Goal: Task Accomplishment & Management: Manage account settings

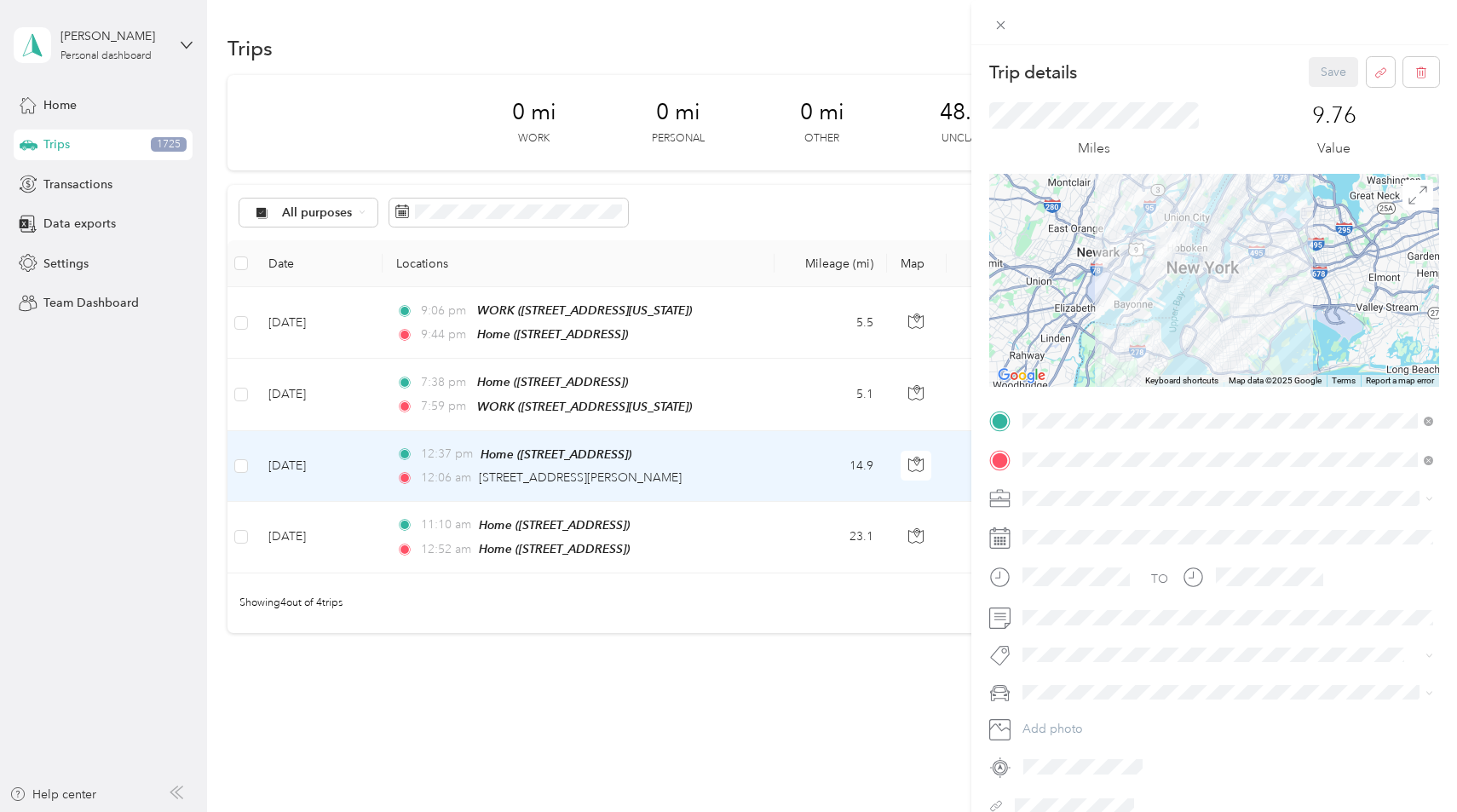
scroll to position [54, 0]
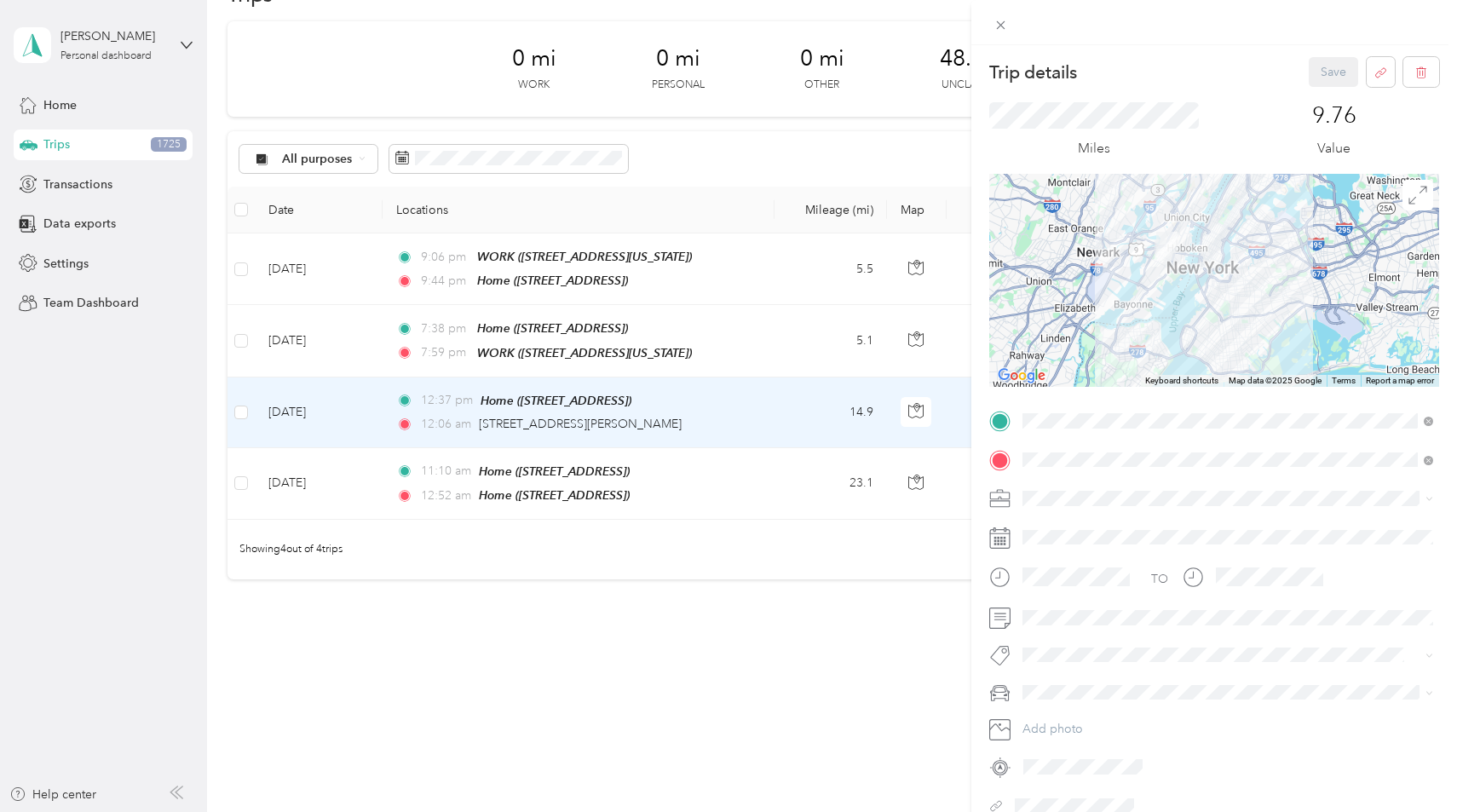
click at [474, 160] on div "Trip details Save This trip cannot be edited because it is either under review,…" at bounding box center [728, 406] width 1457 height 812
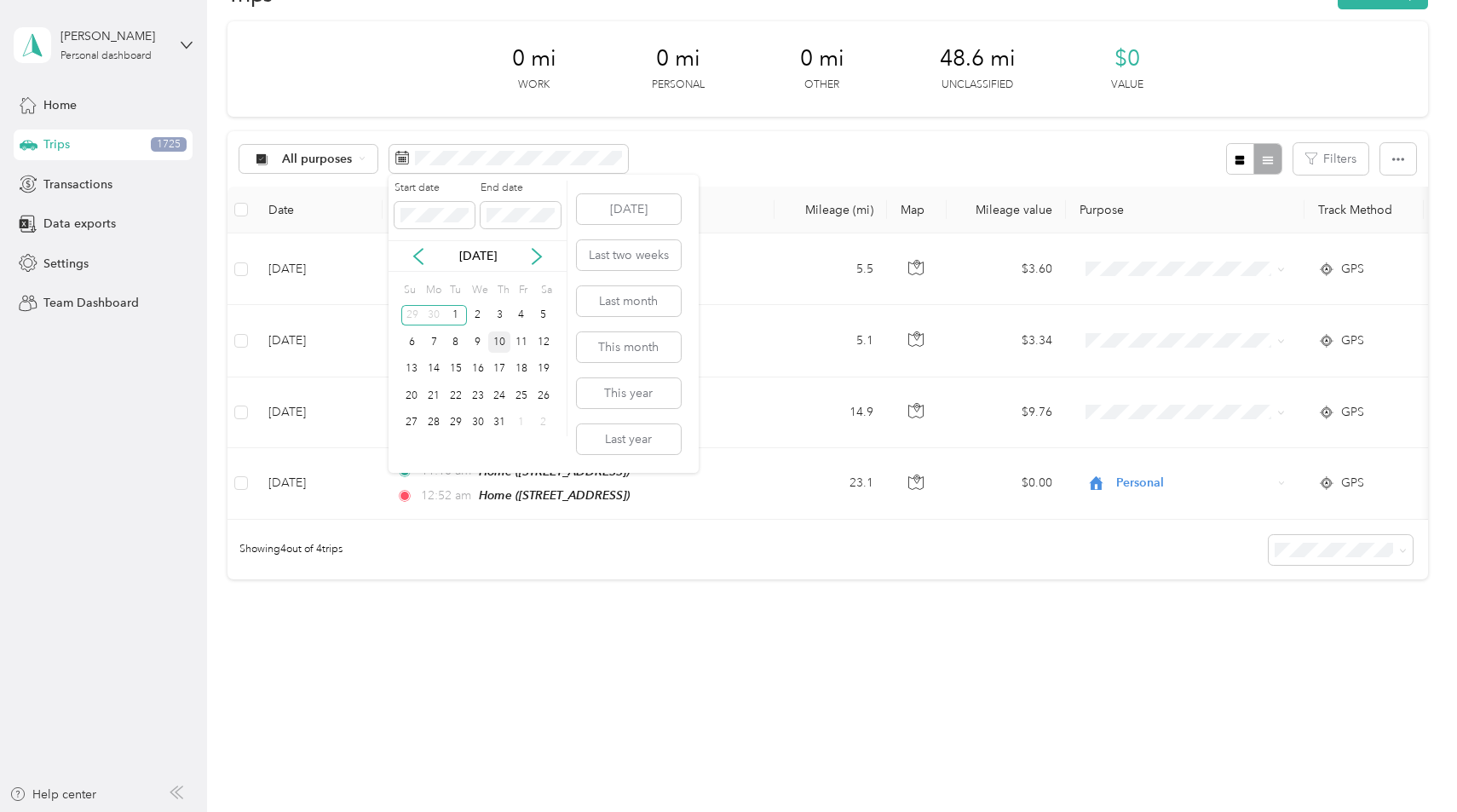
click at [506, 346] on div "10" at bounding box center [499, 341] width 22 height 21
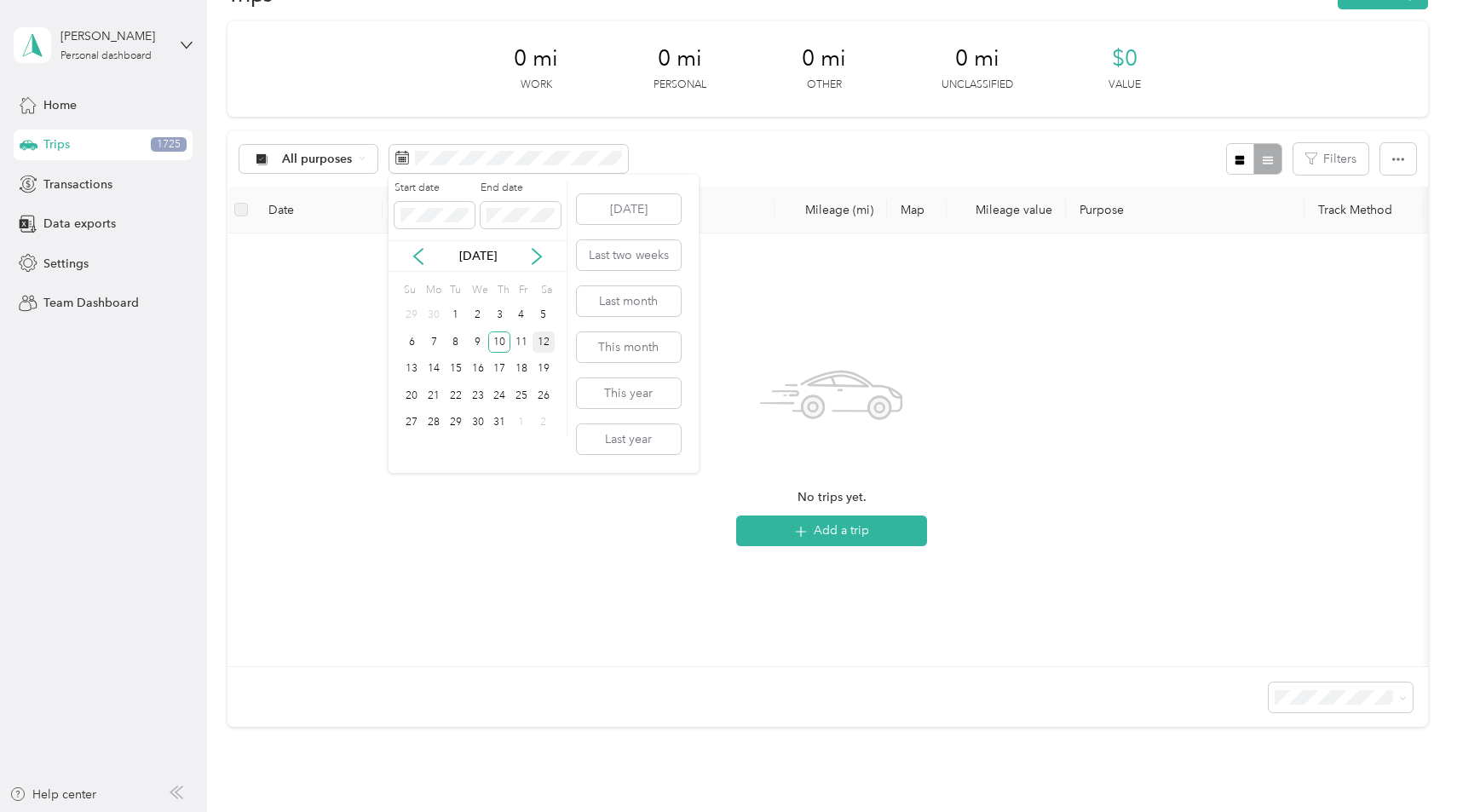
click at [547, 348] on div "12" at bounding box center [544, 341] width 22 height 21
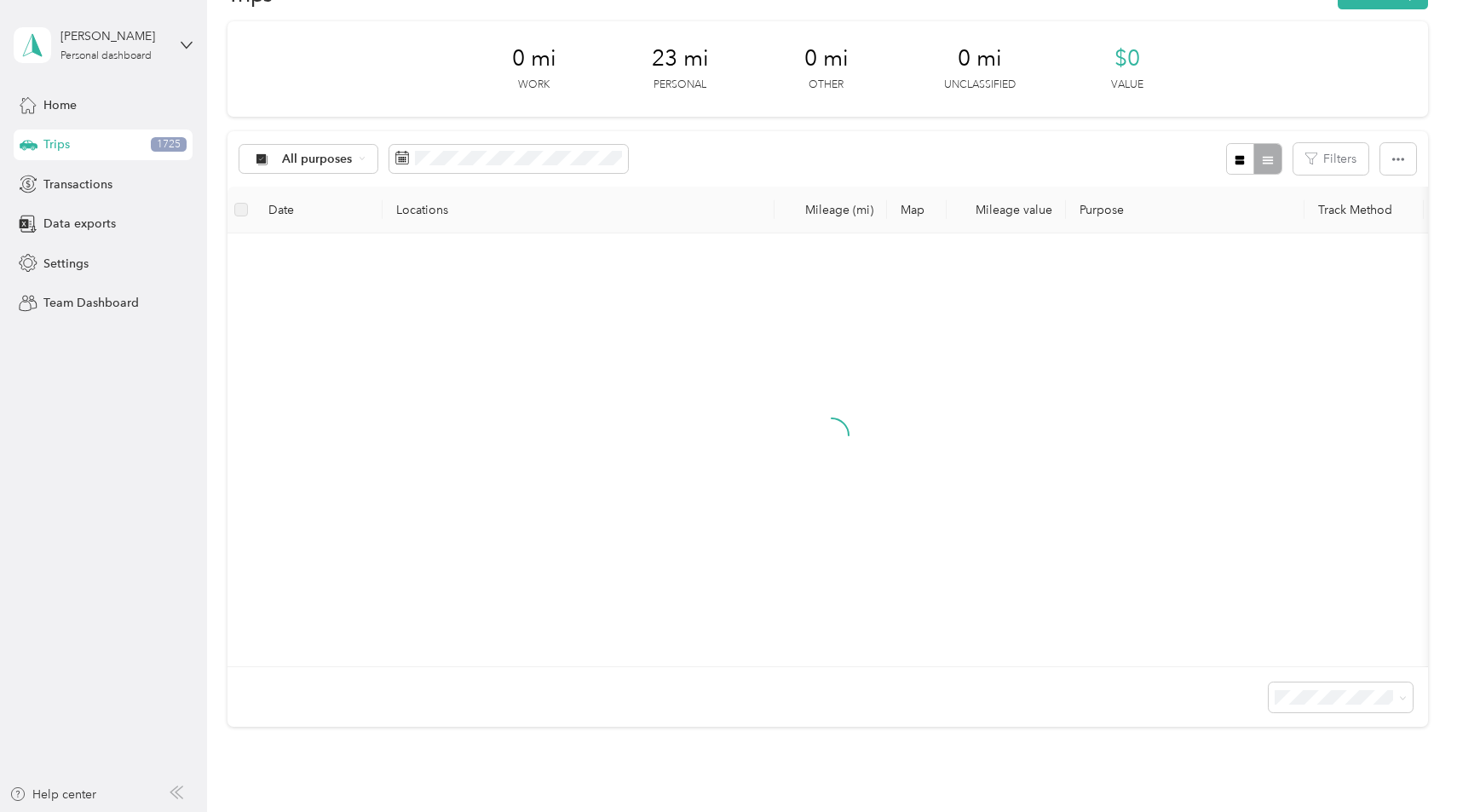
scroll to position [51, 0]
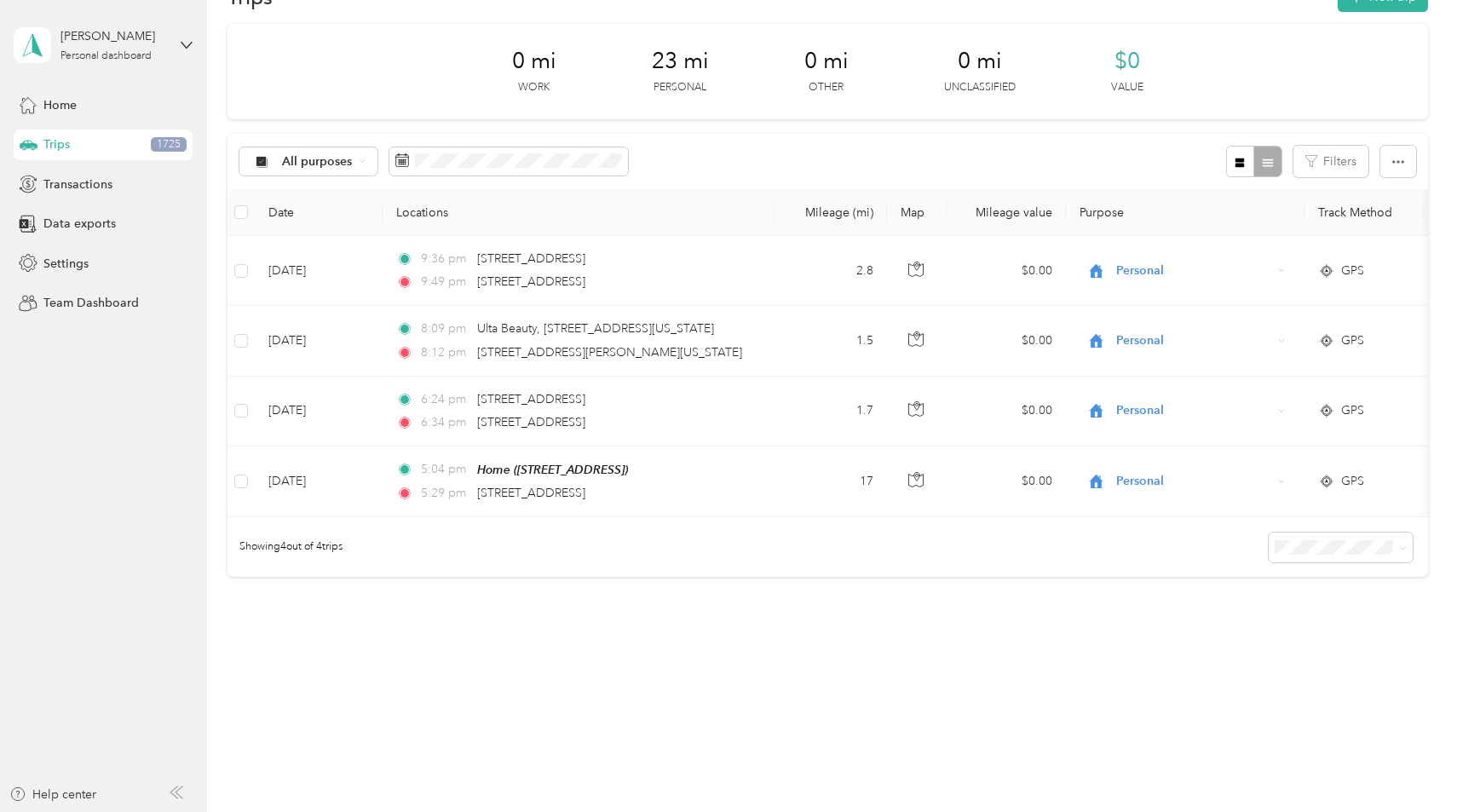
click at [482, 143] on div "All purposes Filters" at bounding box center [827, 162] width 1200 height 56
click at [481, 170] on span at bounding box center [508, 162] width 239 height 29
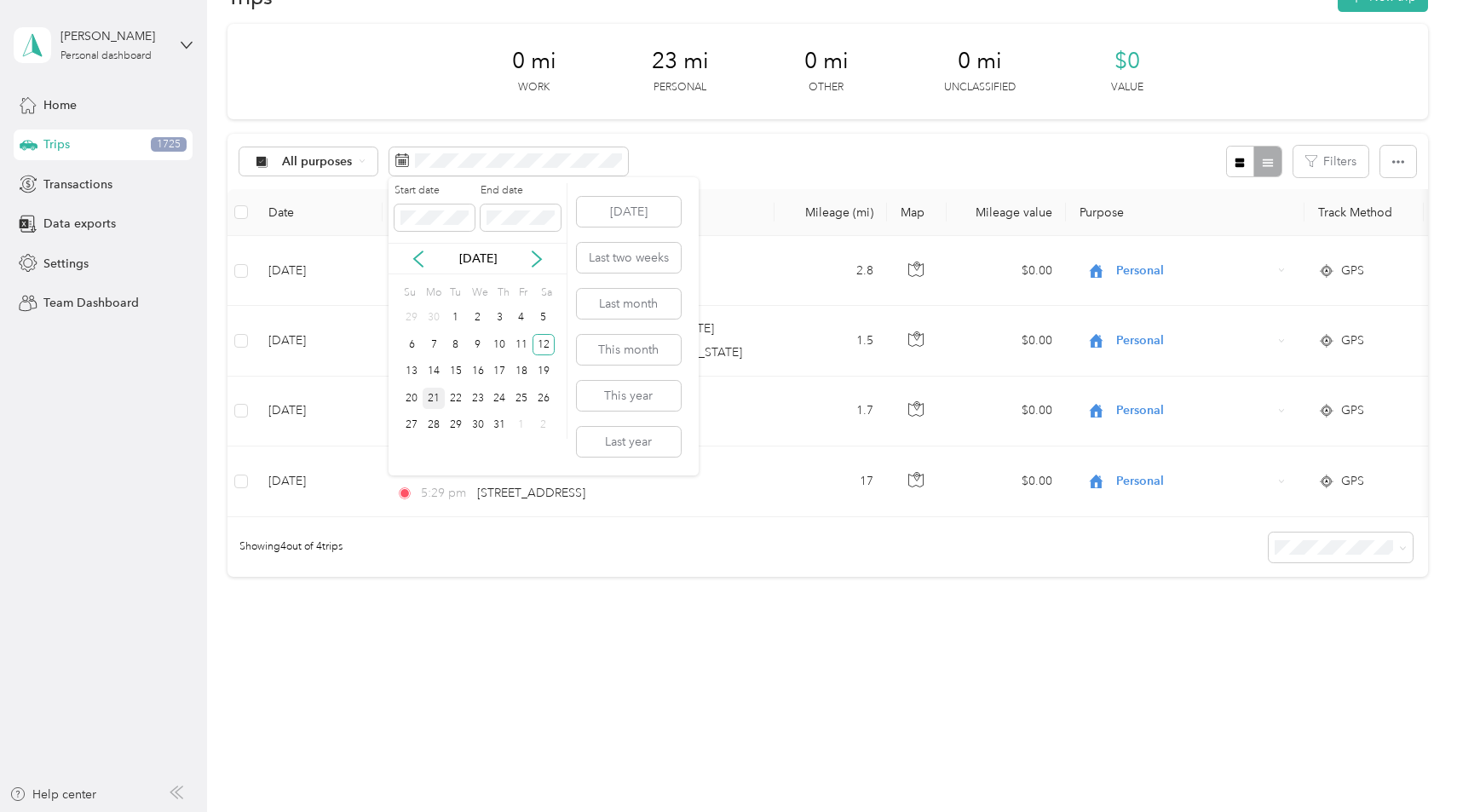
click at [440, 400] on div "21" at bounding box center [434, 398] width 22 height 21
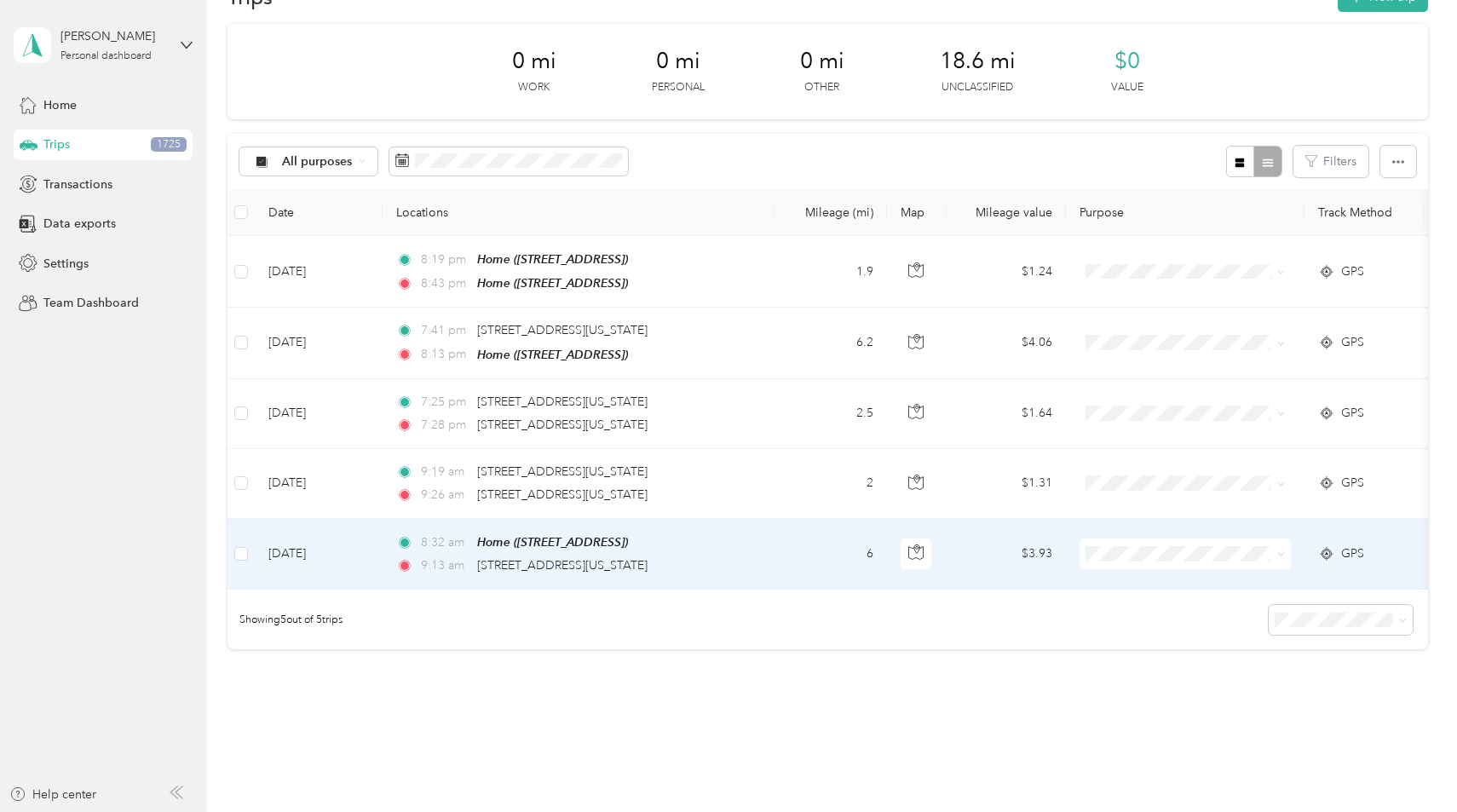
click at [754, 538] on div "8:32 am Home ([STREET_ADDRESS])" at bounding box center [575, 543] width 358 height 20
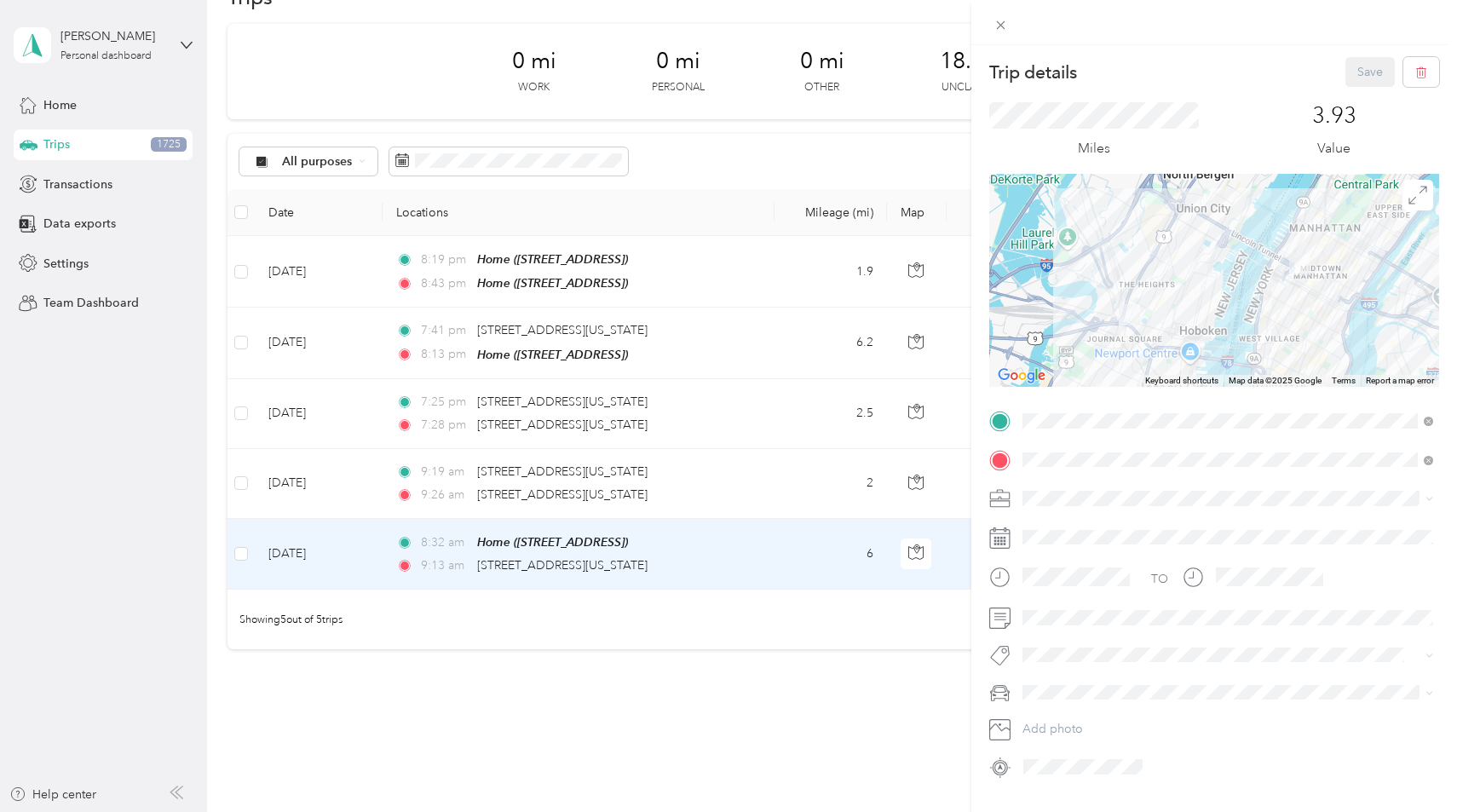
click at [795, 485] on div "Trip details Save This trip cannot be edited because it is either under review,…" at bounding box center [728, 406] width 1457 height 812
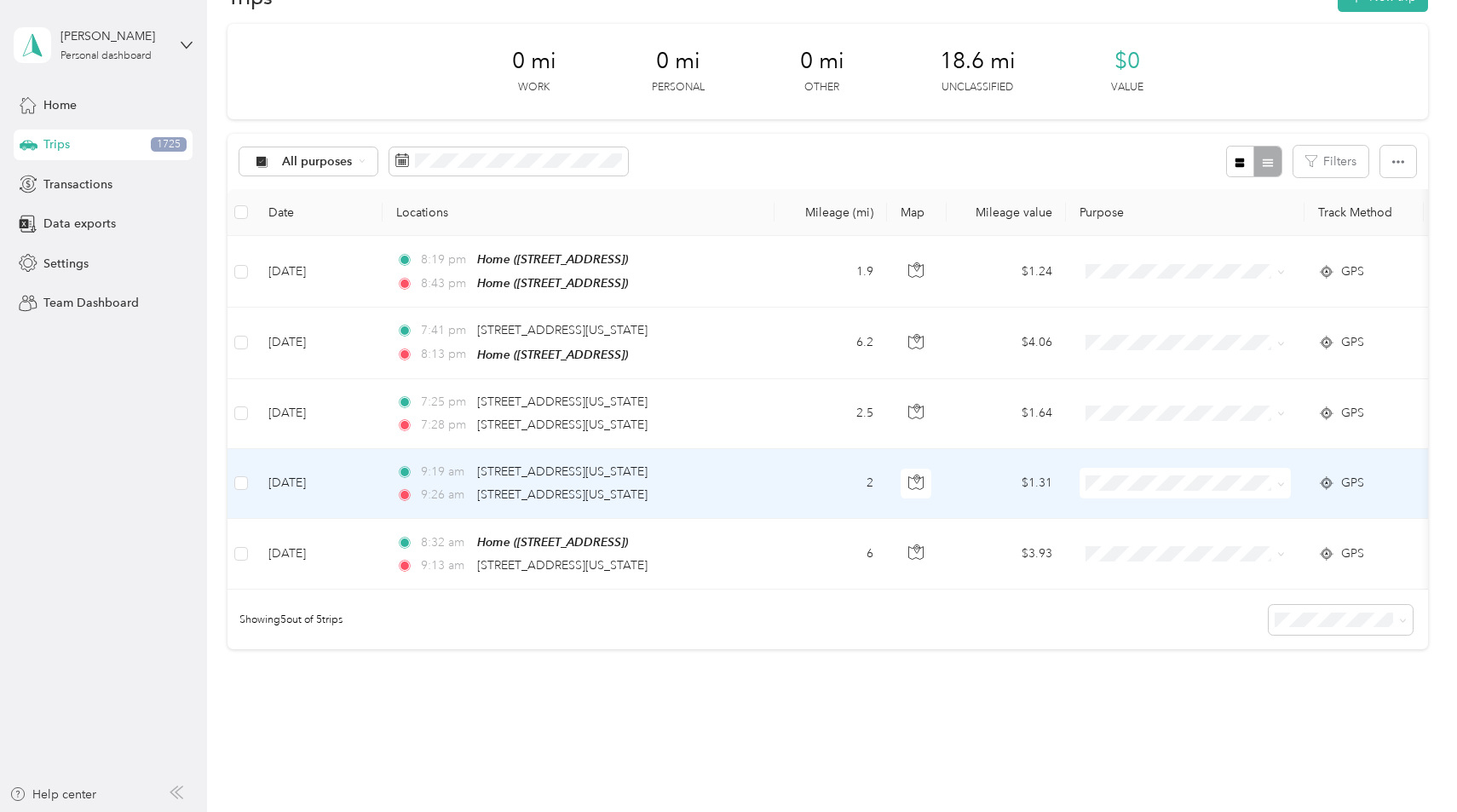
click at [795, 485] on td "2" at bounding box center [830, 484] width 113 height 70
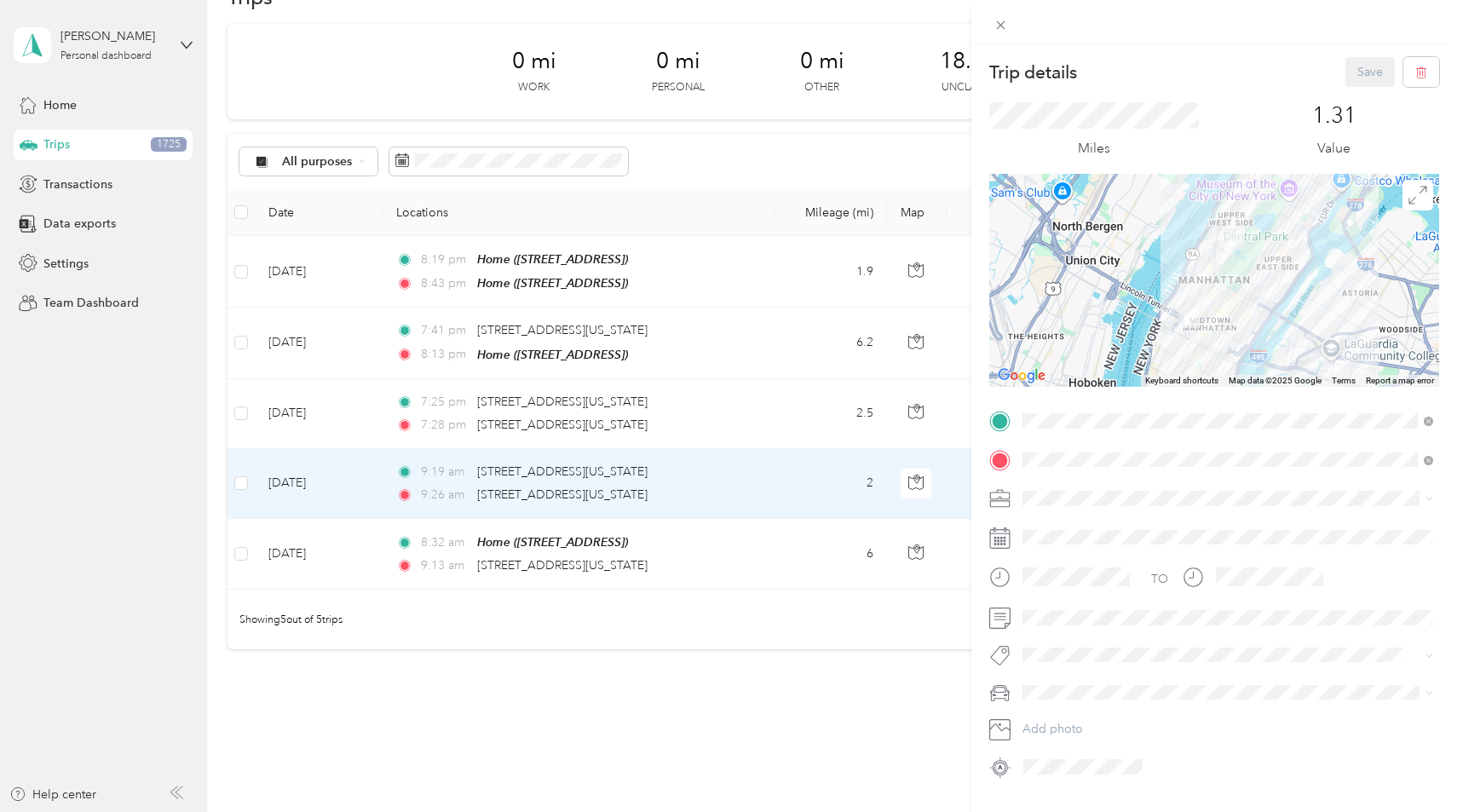
click at [815, 416] on div "Trip details Save This trip cannot be edited because it is either under review,…" at bounding box center [728, 406] width 1457 height 812
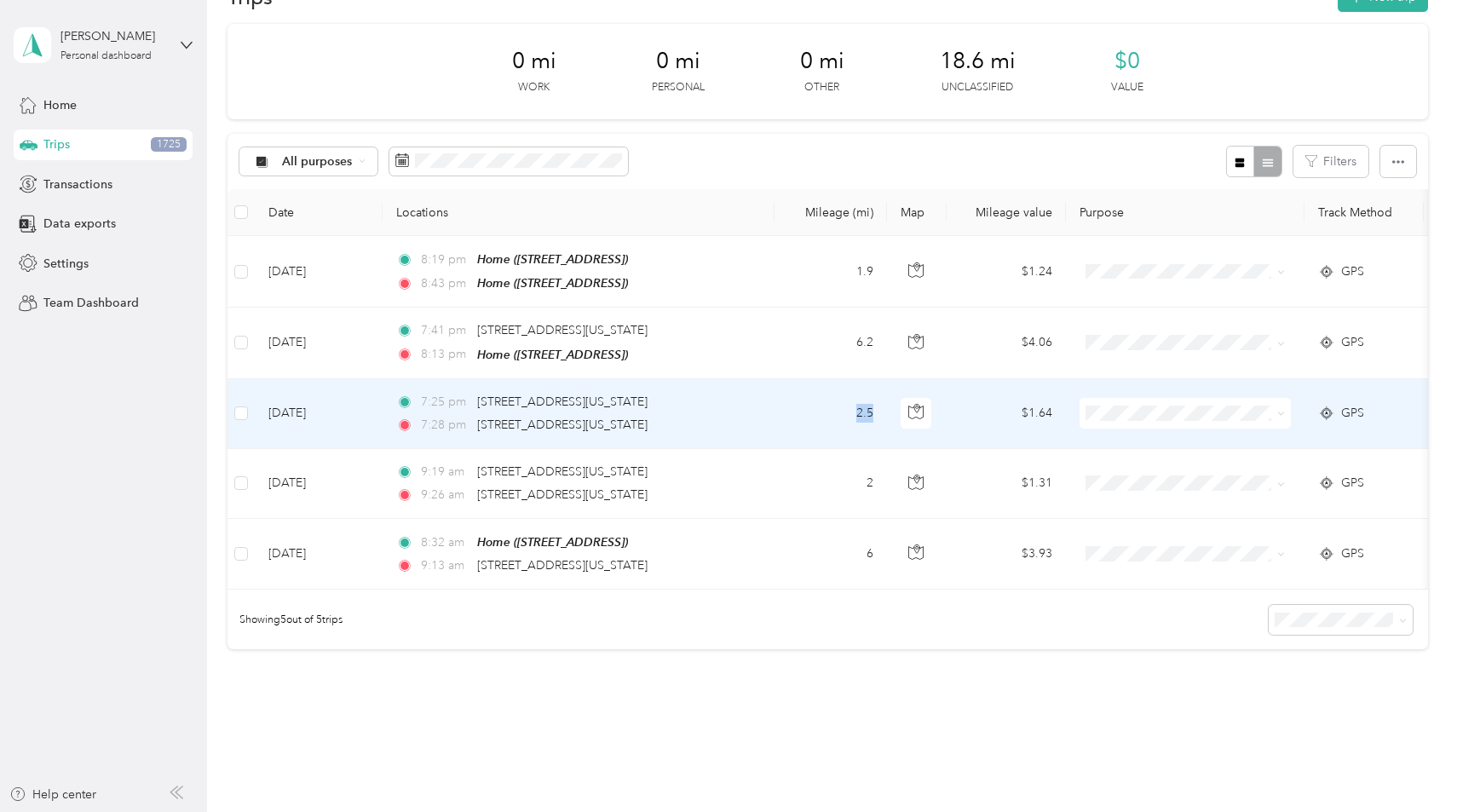
click at [816, 401] on td "2.5" at bounding box center [830, 414] width 113 height 70
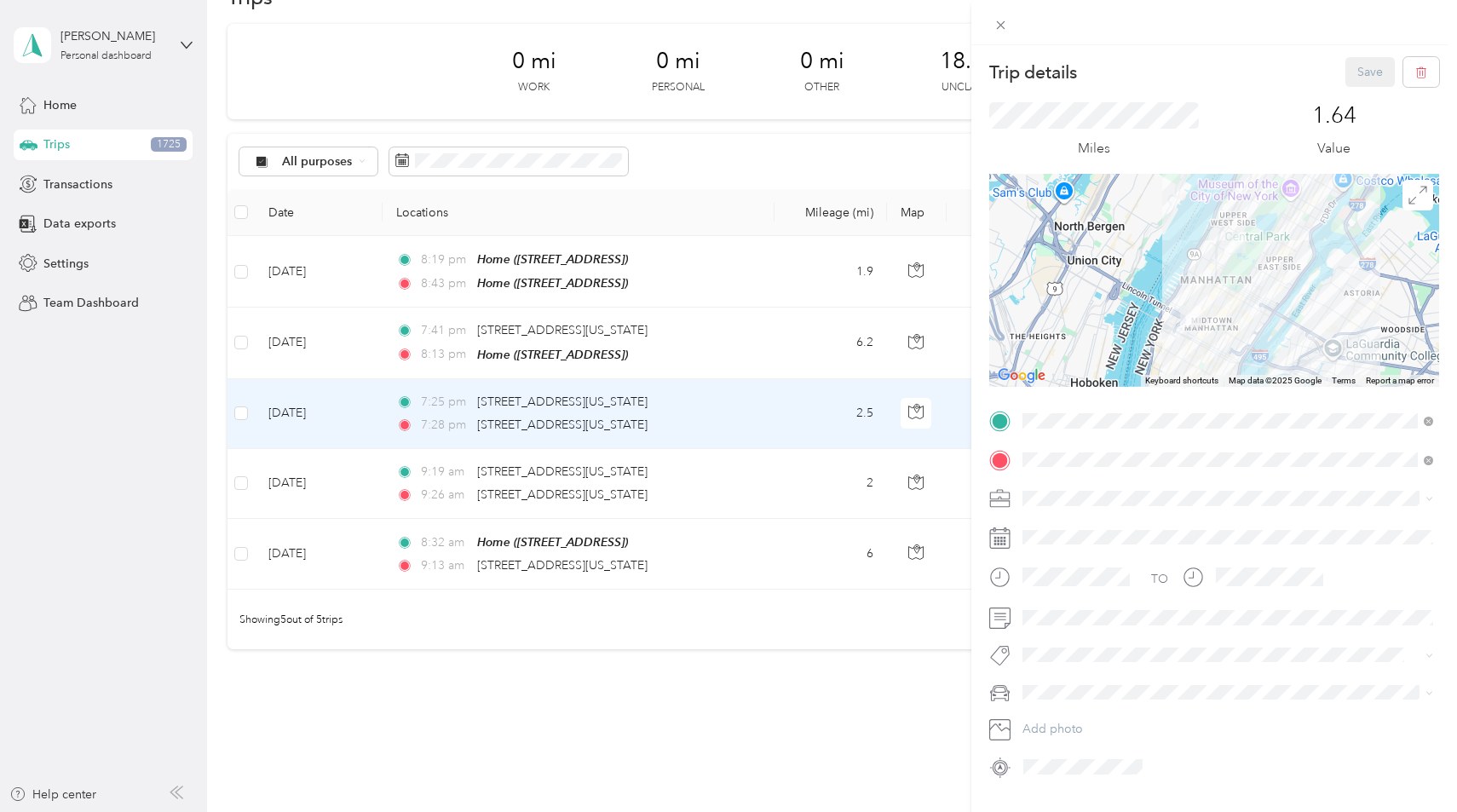
click at [814, 334] on div "Trip details Save This trip cannot be edited because it is either under review,…" at bounding box center [728, 406] width 1457 height 812
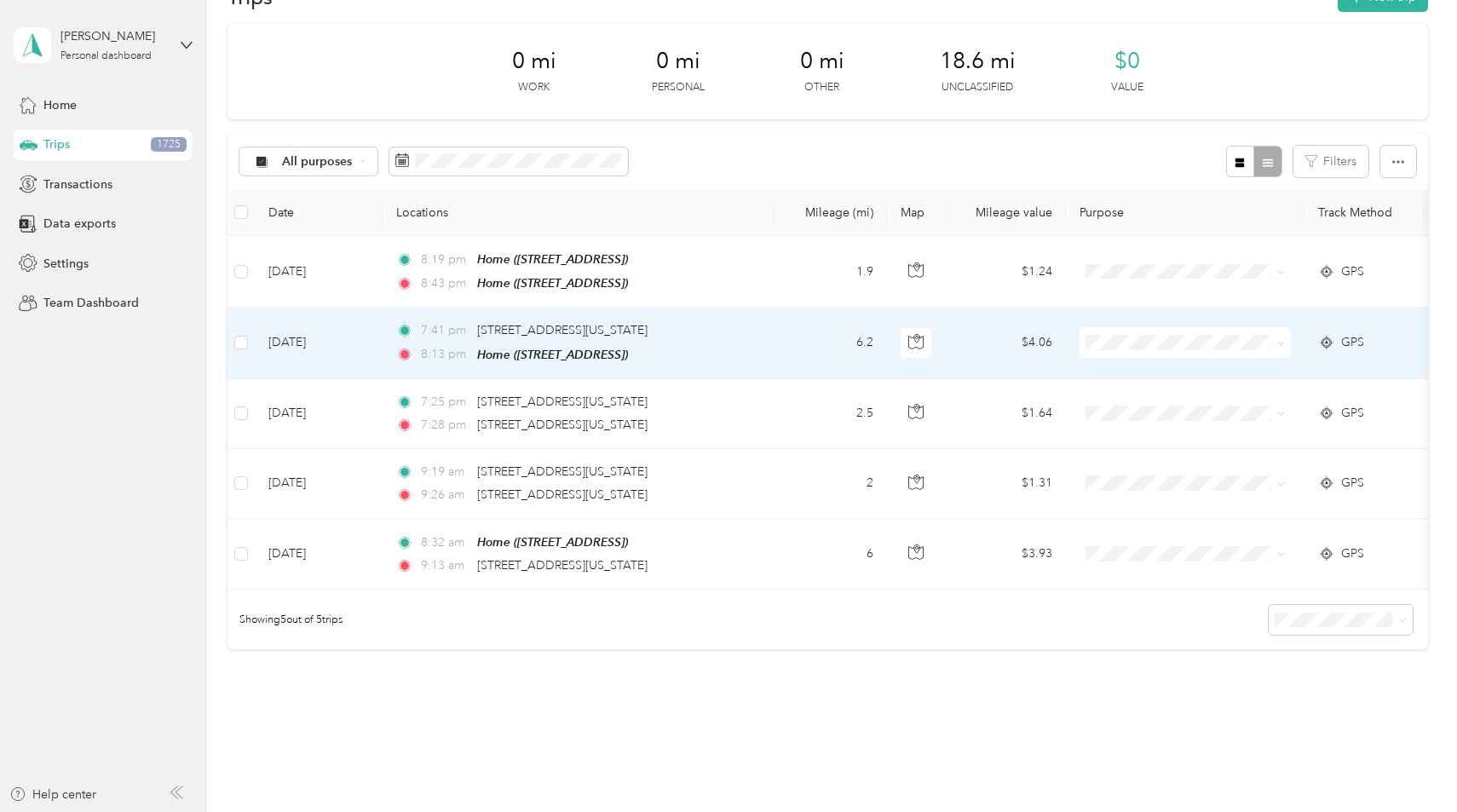
click at [814, 334] on td "6.2" at bounding box center [830, 342] width 113 height 71
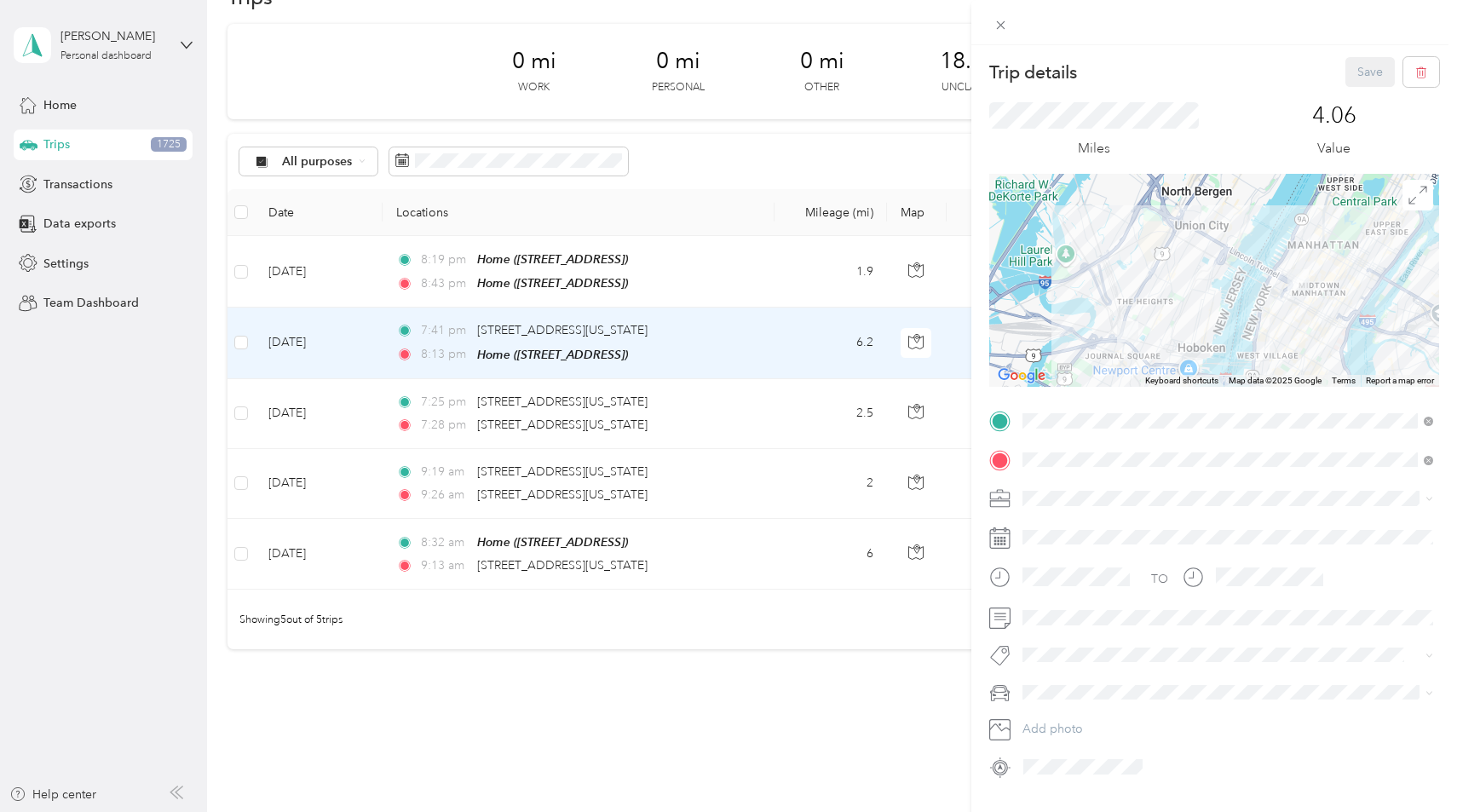
click at [784, 260] on div "Trip details Save This trip cannot be edited because it is either under review,…" at bounding box center [728, 406] width 1457 height 812
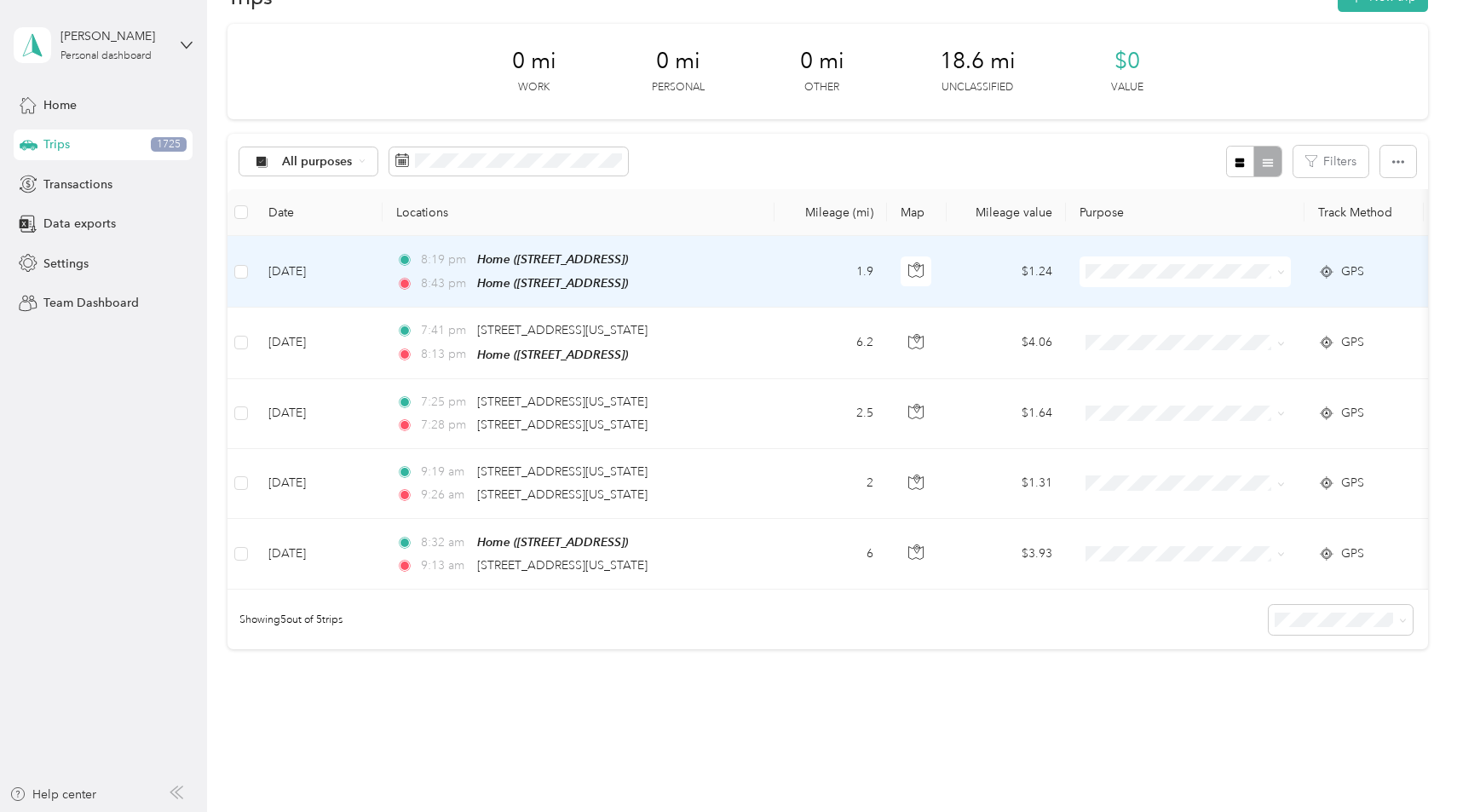
click at [799, 248] on td "1.9" at bounding box center [830, 272] width 113 height 72
click at [799, 248] on div at bounding box center [1112, 406] width 1457 height 812
click at [799, 248] on td "1.9" at bounding box center [830, 272] width 113 height 72
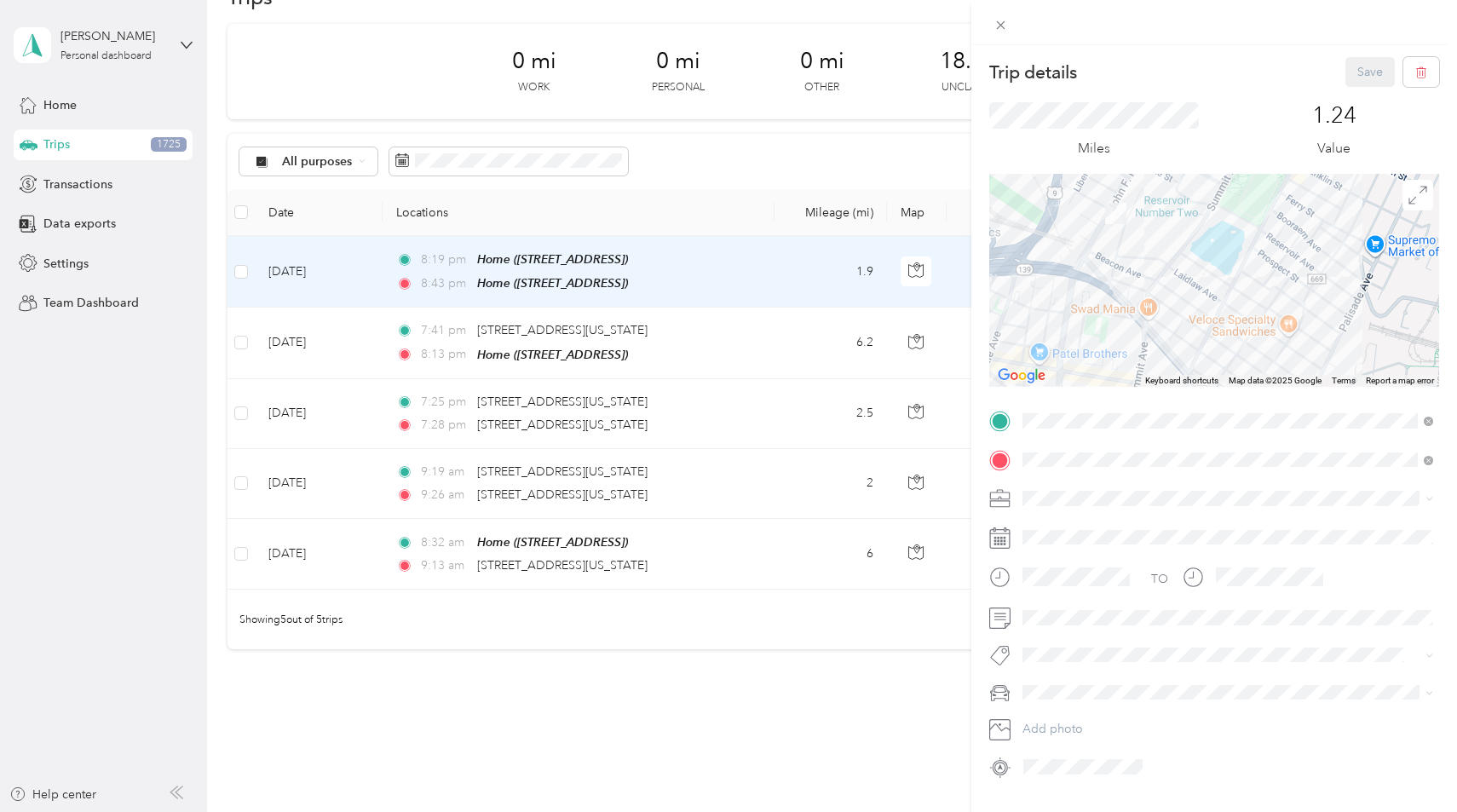
click at [242, 335] on div "Trip details Save This trip cannot be edited because it is either under review,…" at bounding box center [728, 406] width 1457 height 812
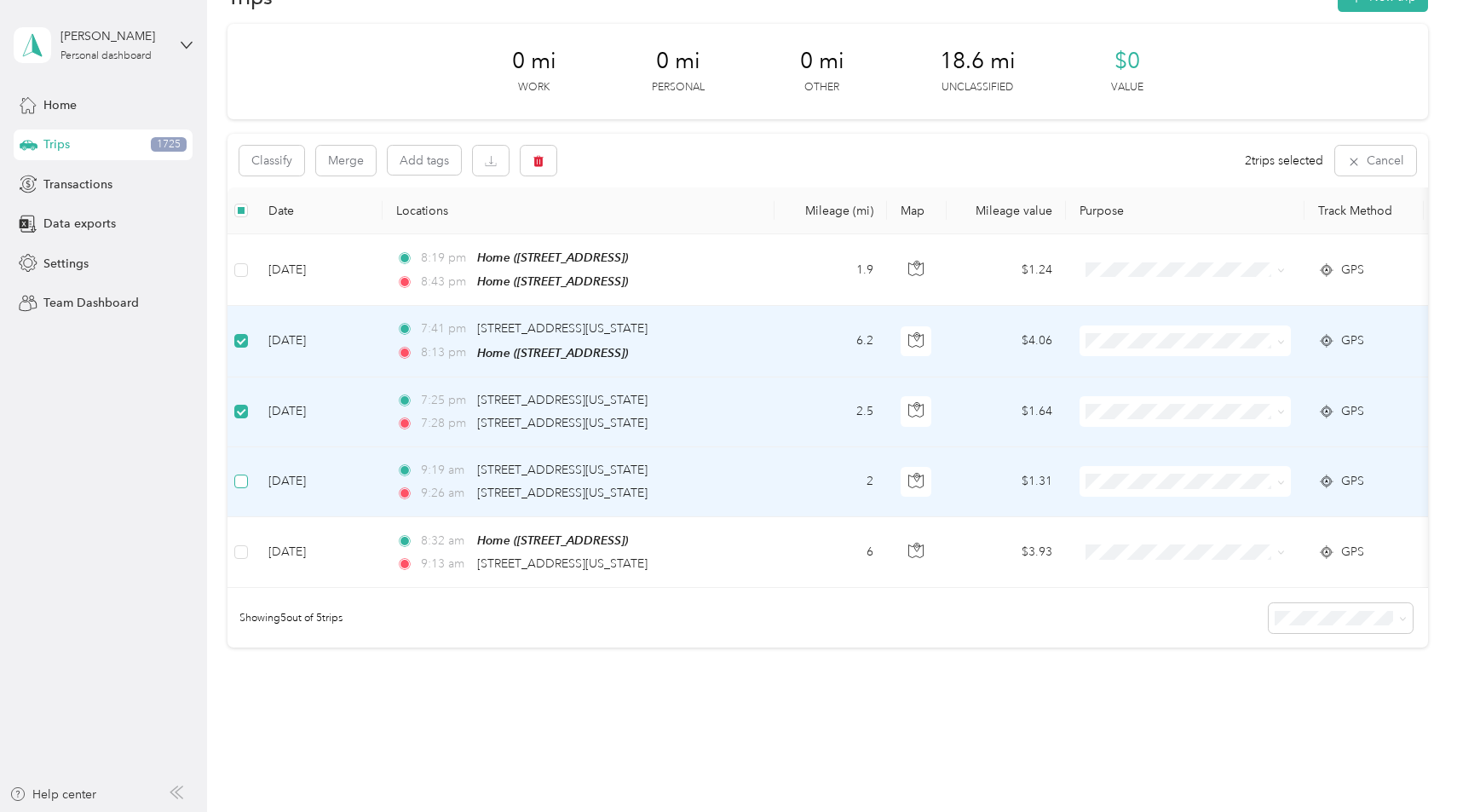
click at [243, 472] on label at bounding box center [242, 481] width 14 height 19
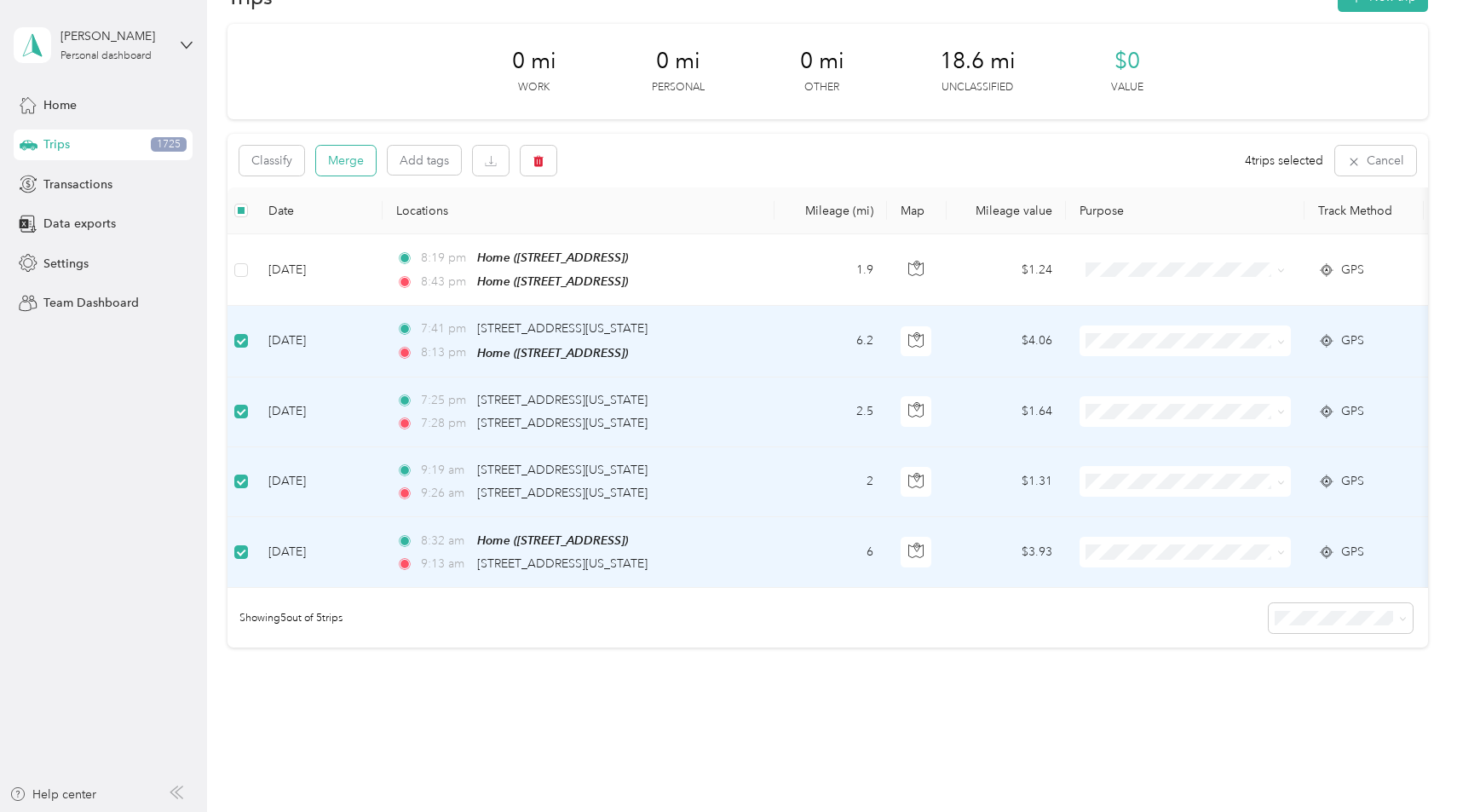
click at [332, 161] on button "Merge" at bounding box center [346, 161] width 60 height 30
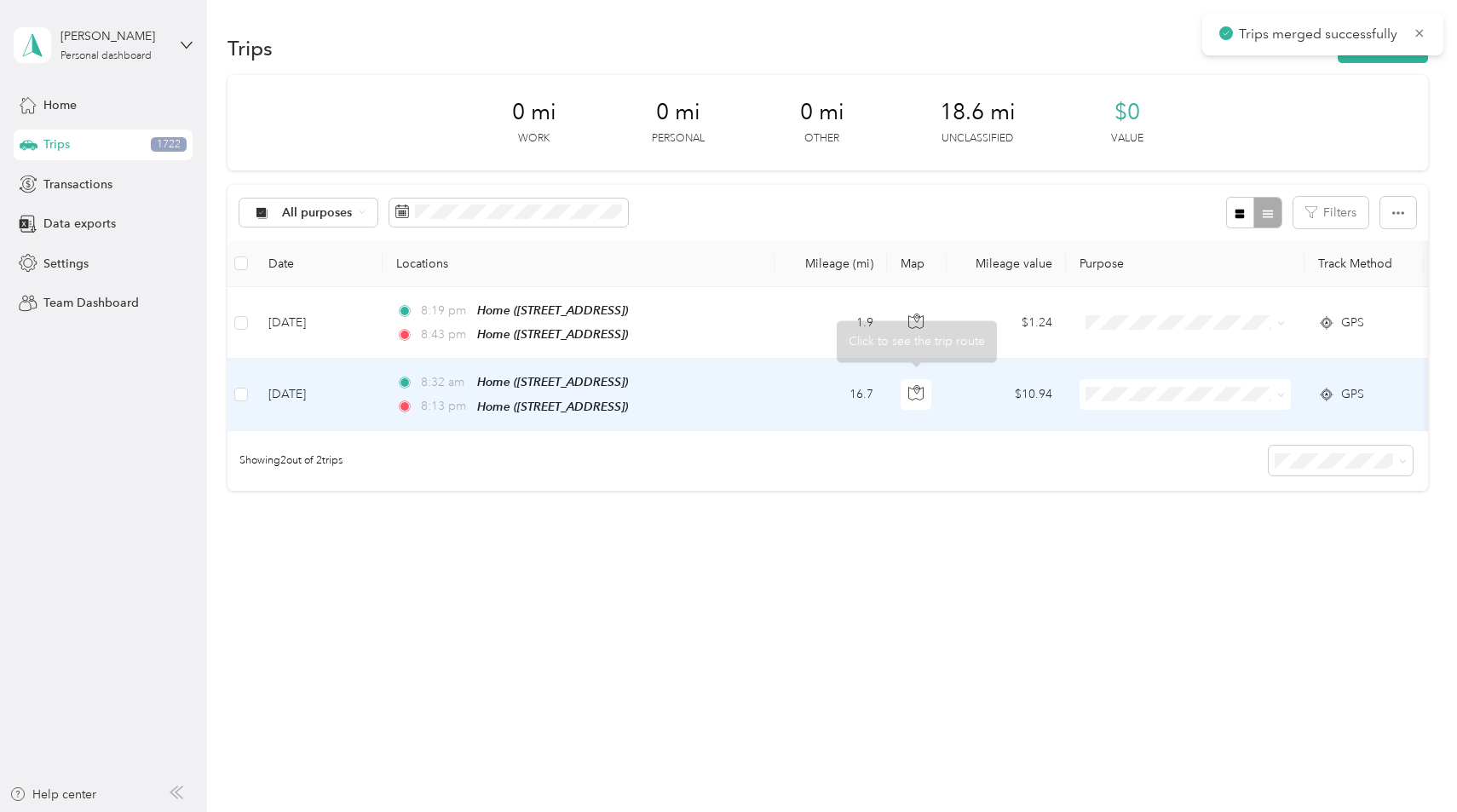
click at [839, 400] on td "16.7" at bounding box center [830, 395] width 113 height 72
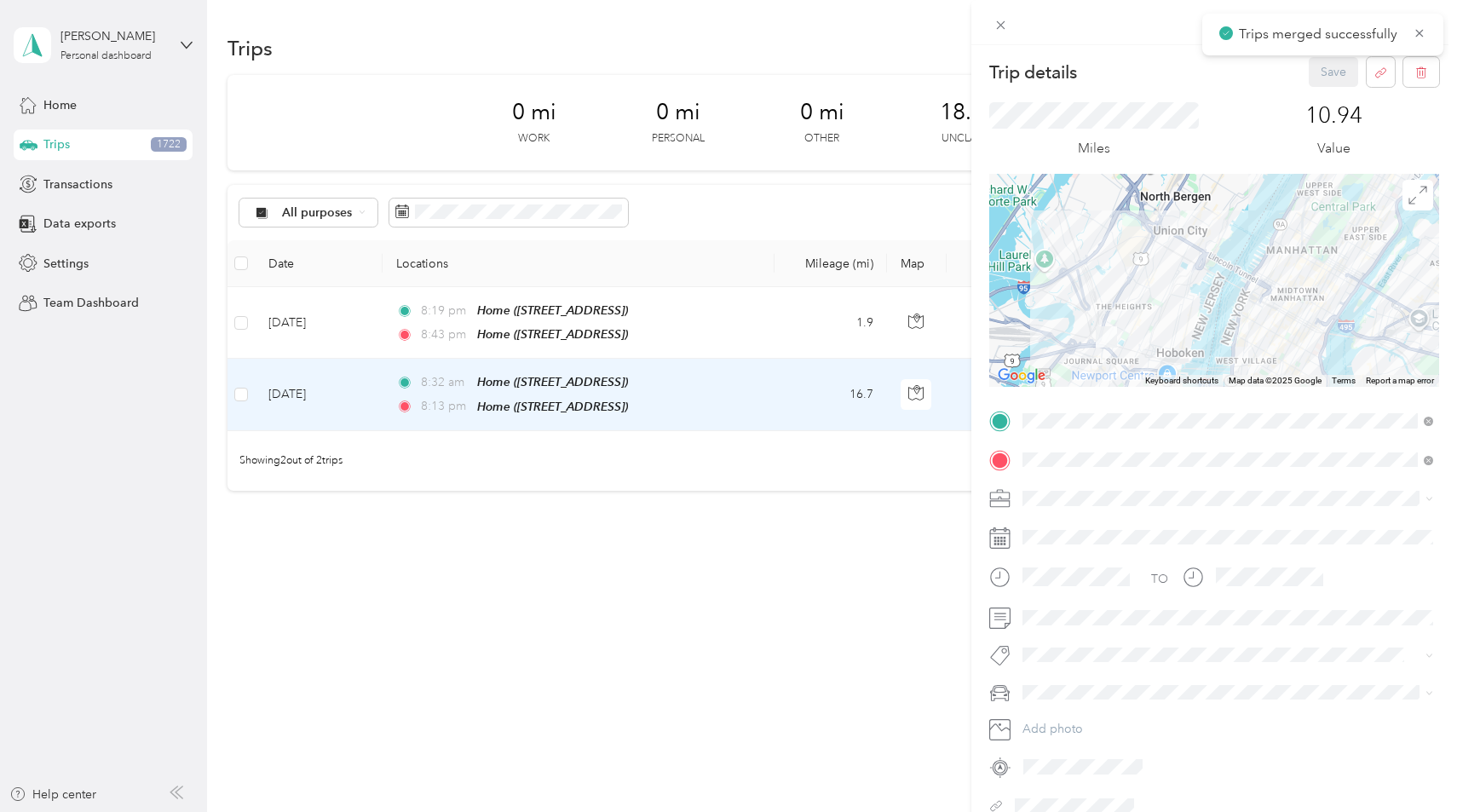
click at [849, 495] on div "Trip details Save This trip cannot be edited because it is either under review,…" at bounding box center [728, 406] width 1457 height 812
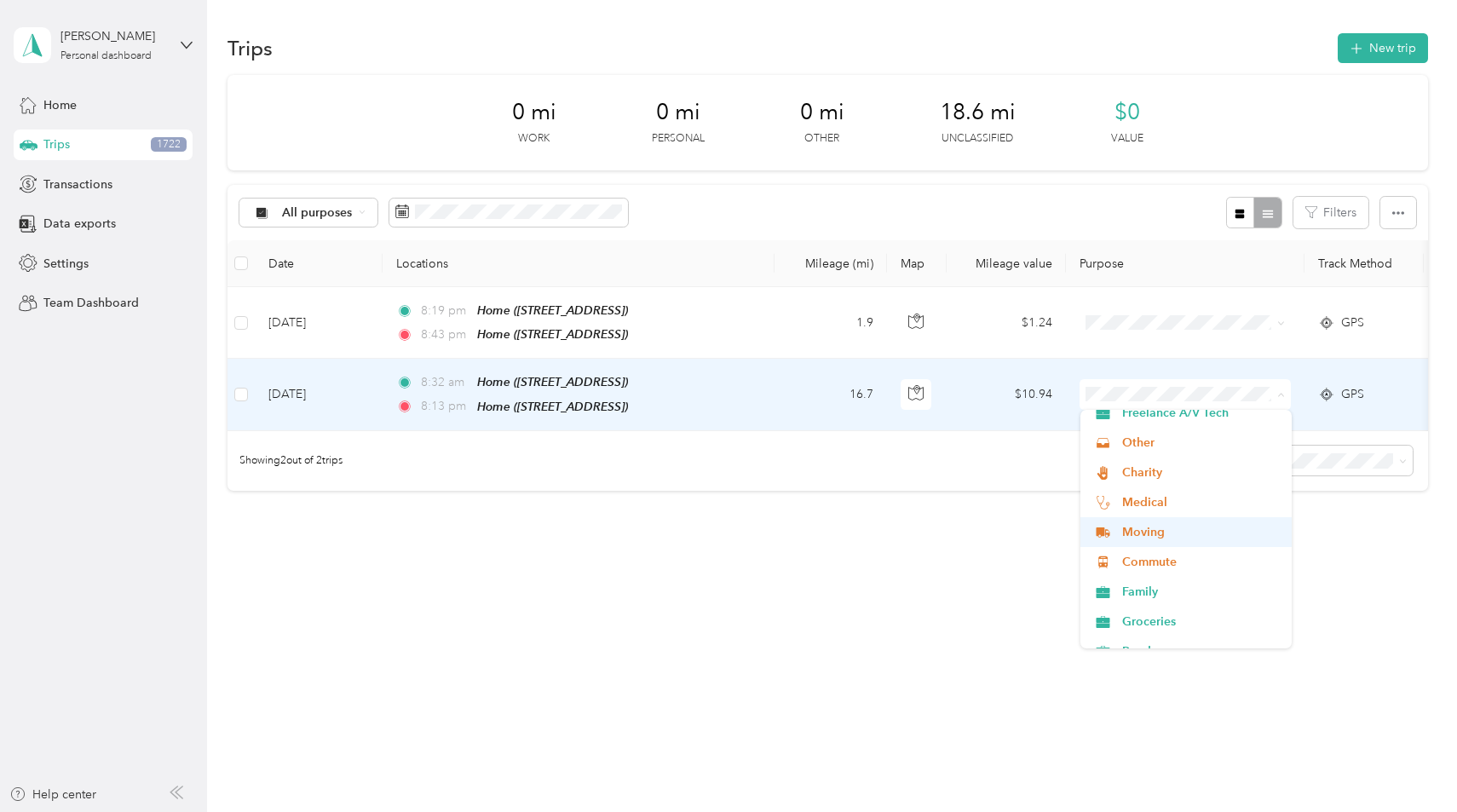
scroll to position [105, 0]
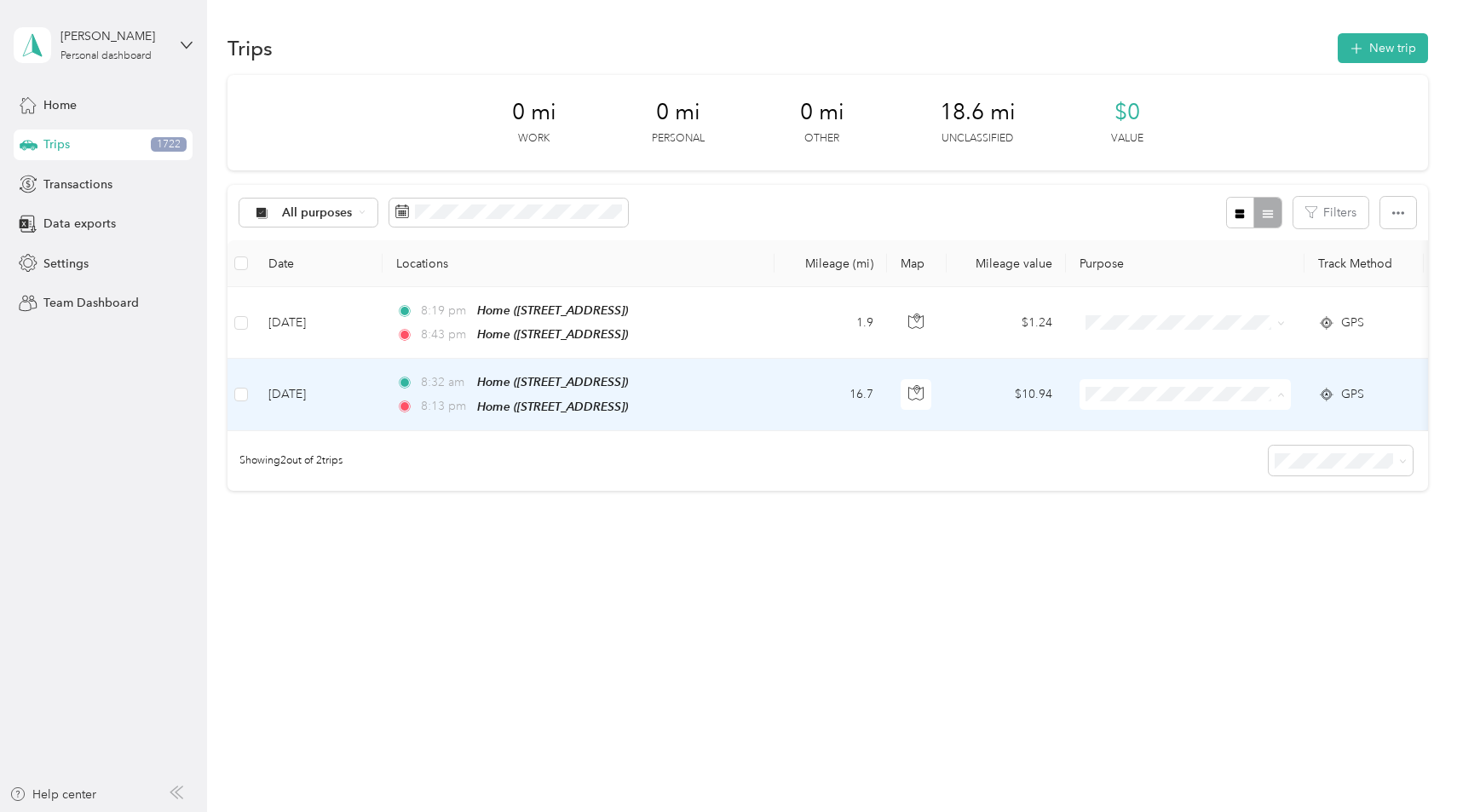
click at [1172, 562] on span "Commute" at bounding box center [1202, 559] width 158 height 18
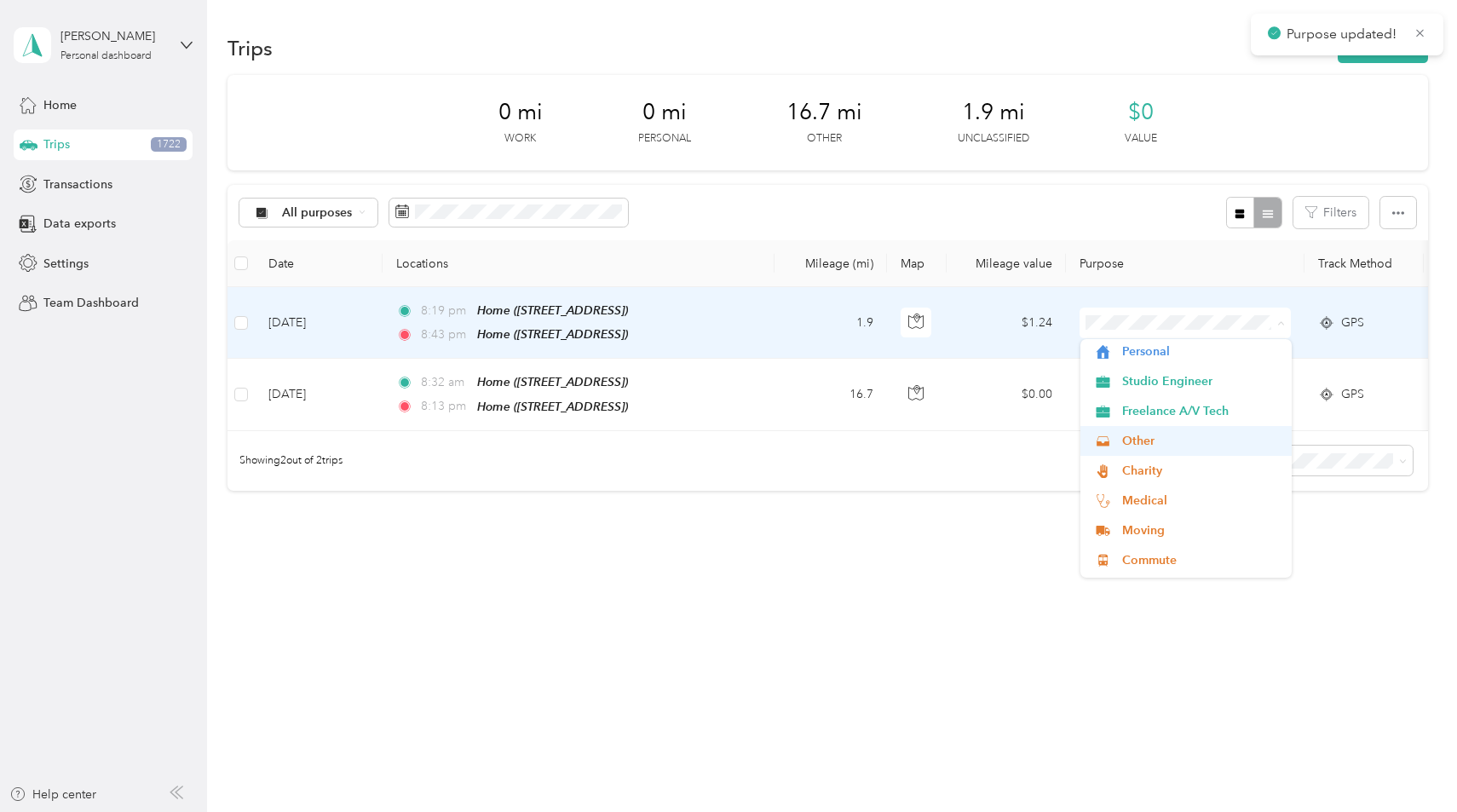
scroll to position [0, 0]
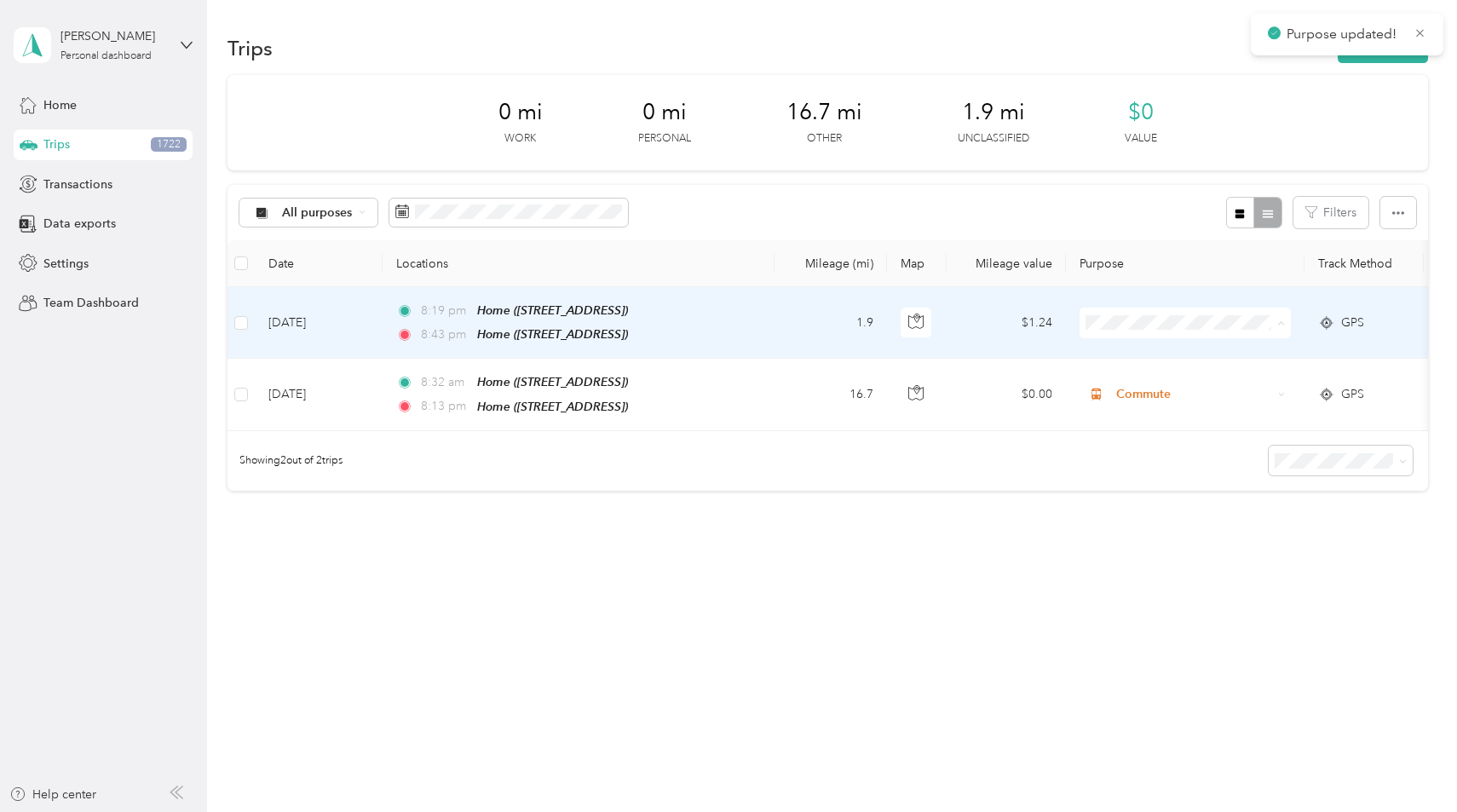
click at [1159, 402] on li "Studio Engineer" at bounding box center [1187, 414] width 212 height 30
click at [1174, 327] on span "Studio Engineer" at bounding box center [1195, 322] width 156 height 19
click at [1165, 383] on span "Personal" at bounding box center [1202, 384] width 158 height 18
